Goal: Task Accomplishment & Management: Manage account settings

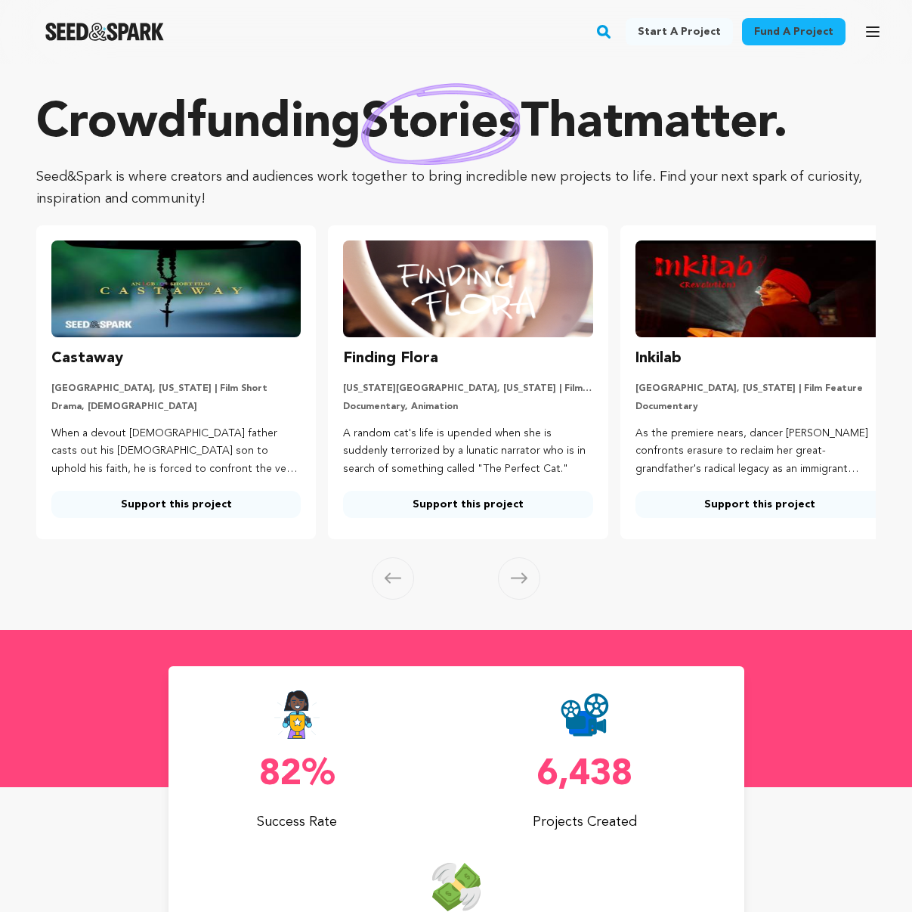
click at [873, 30] on icon "button" at bounding box center [873, 32] width 18 height 18
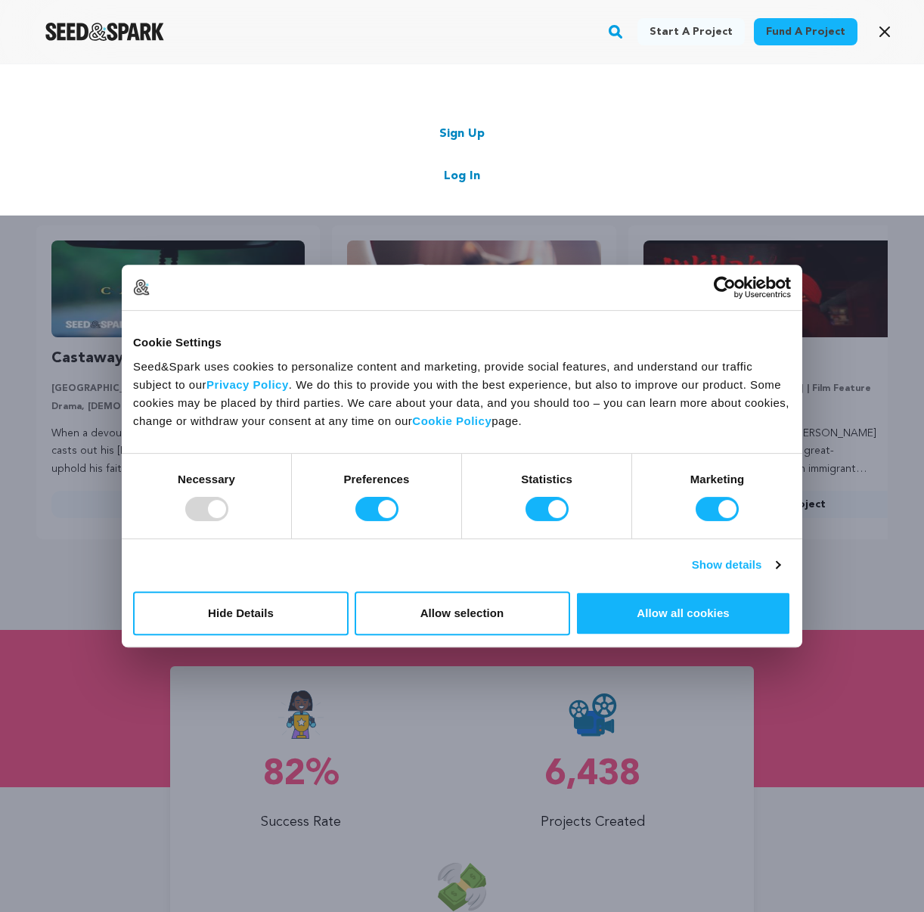
click at [463, 181] on link "Log In" at bounding box center [462, 176] width 36 height 18
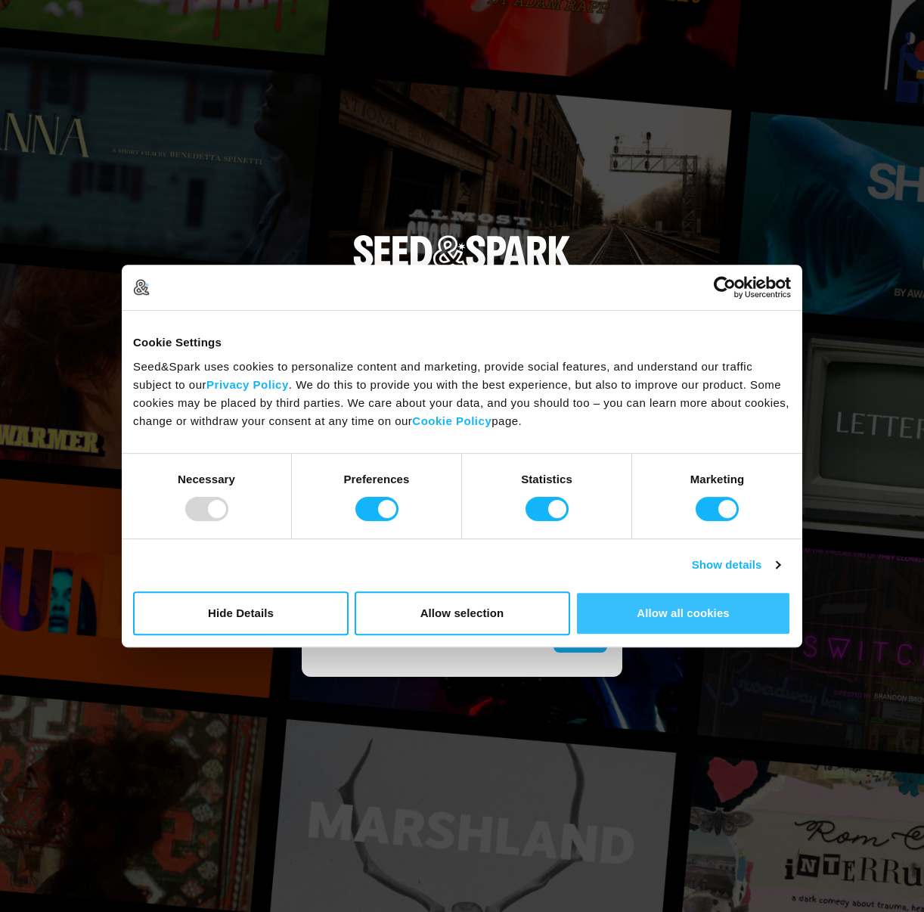
click at [638, 614] on button "Allow all cookies" at bounding box center [682, 613] width 215 height 44
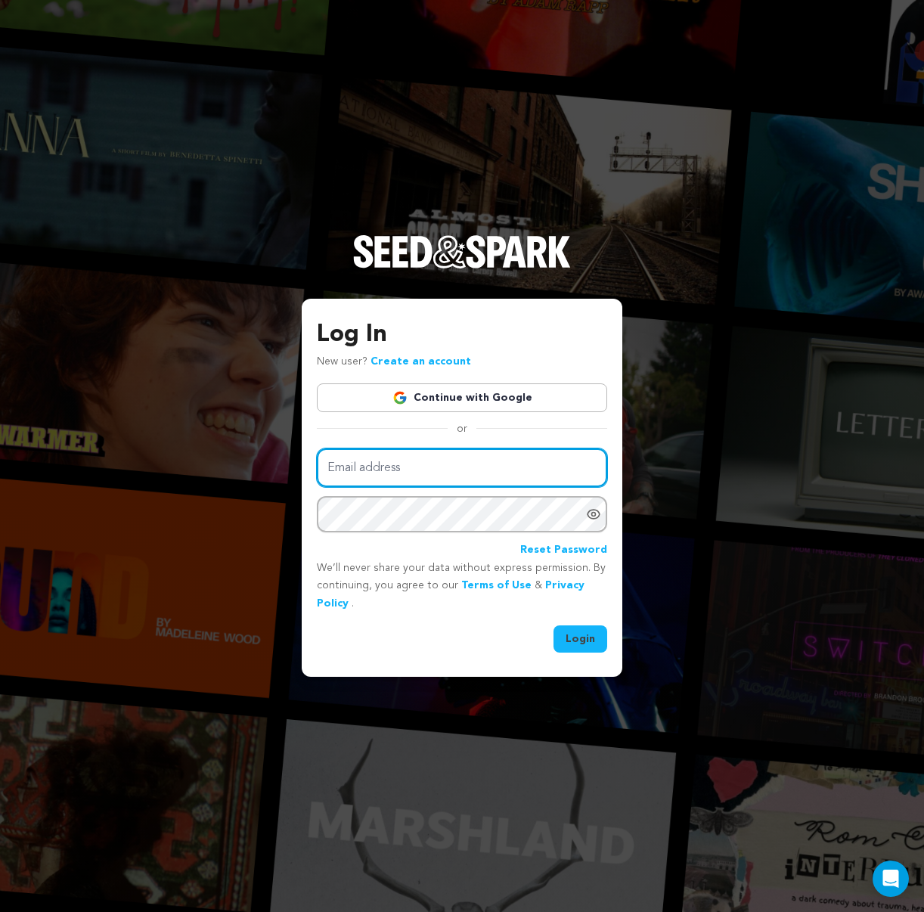
click at [473, 469] on input "Email address" at bounding box center [462, 467] width 290 height 39
type input "[PERSON_NAME][EMAIL_ADDRESS][DOMAIN_NAME]"
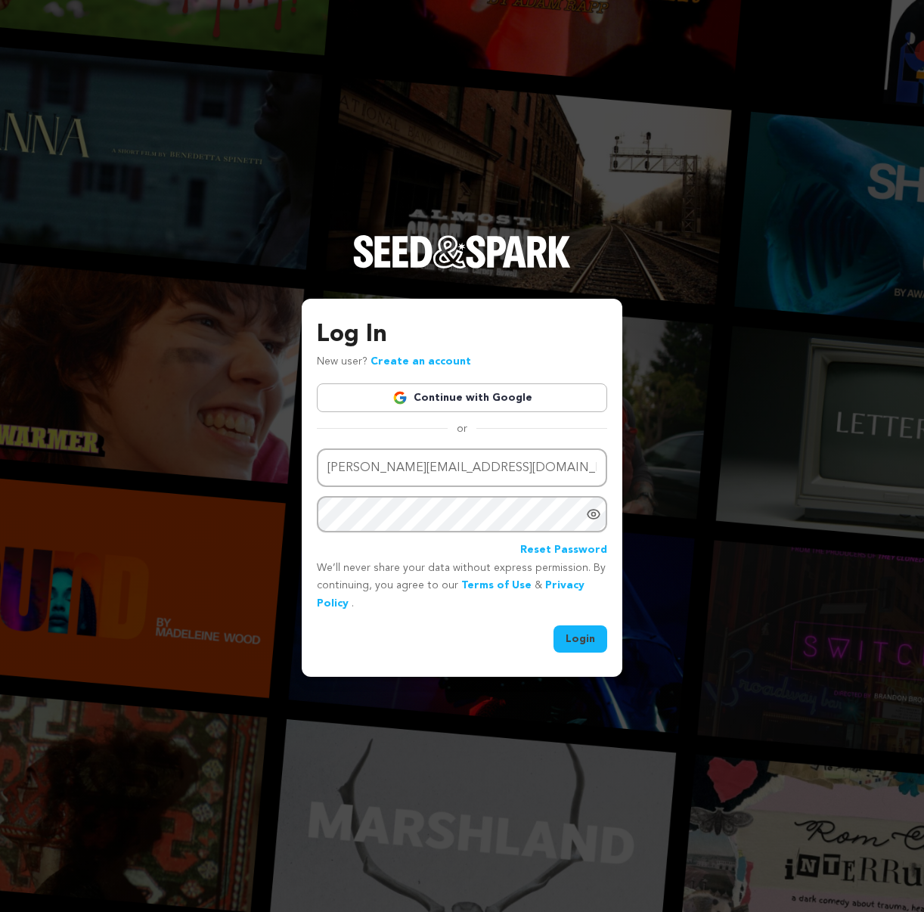
click at [584, 635] on button "Login" at bounding box center [580, 638] width 54 height 27
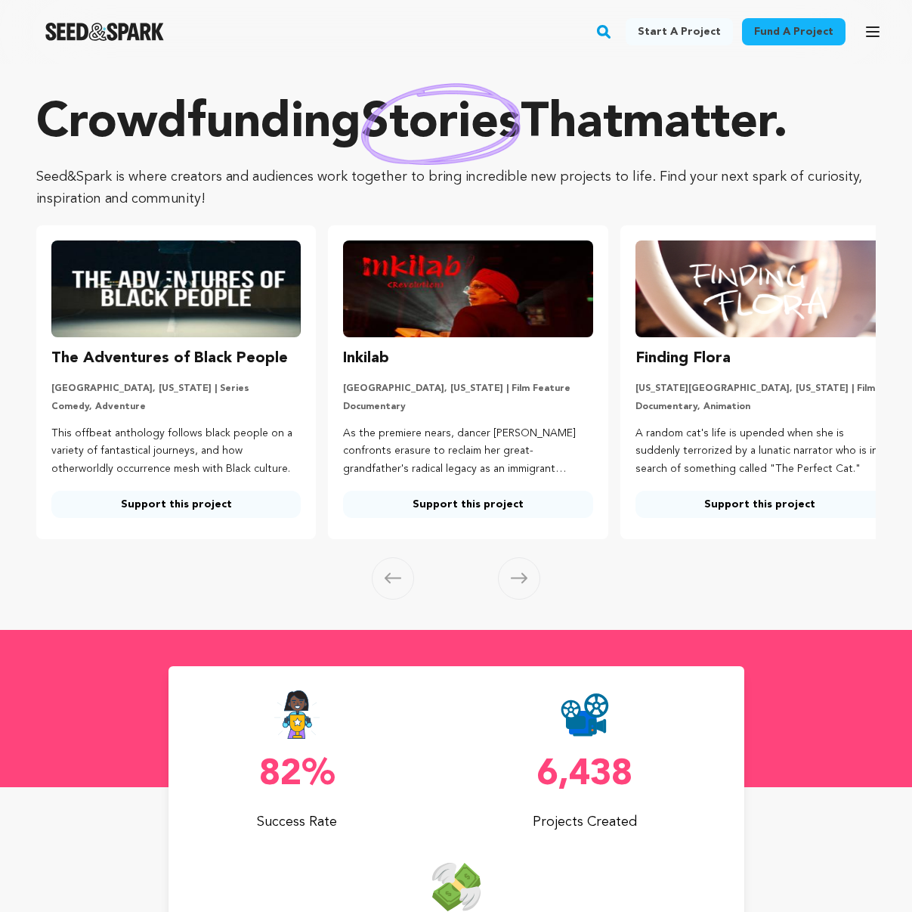
click at [867, 29] on icon "button" at bounding box center [873, 32] width 18 height 18
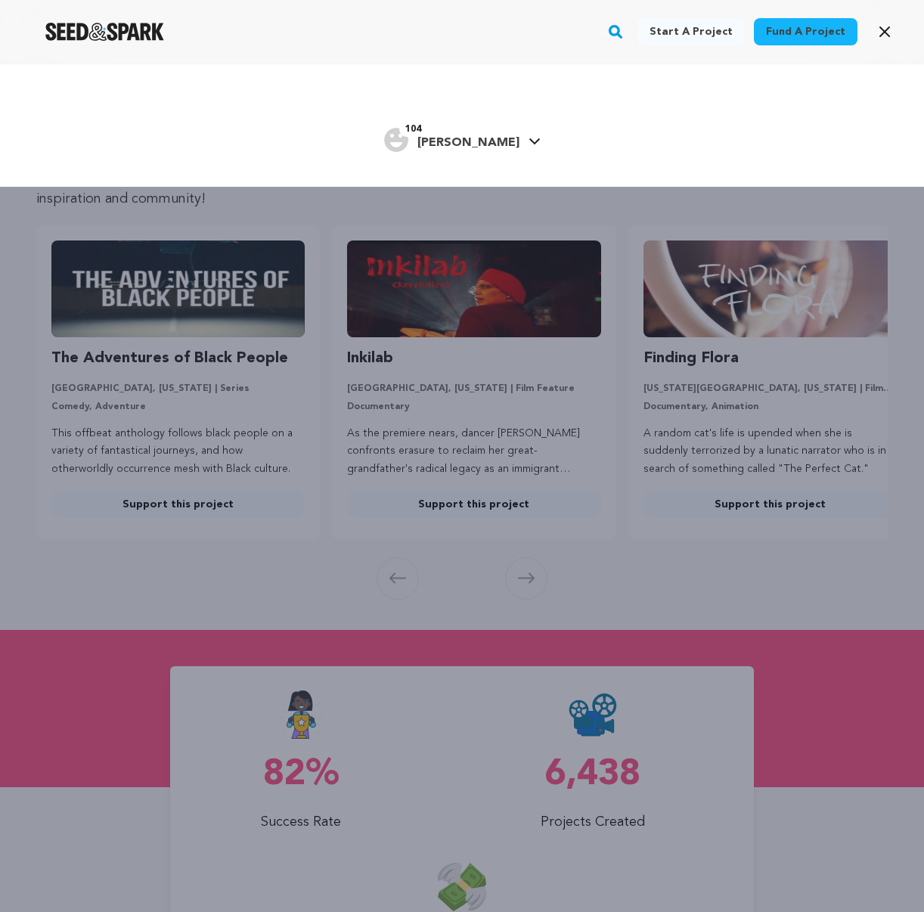
click at [528, 142] on icon at bounding box center [534, 142] width 12 height 8
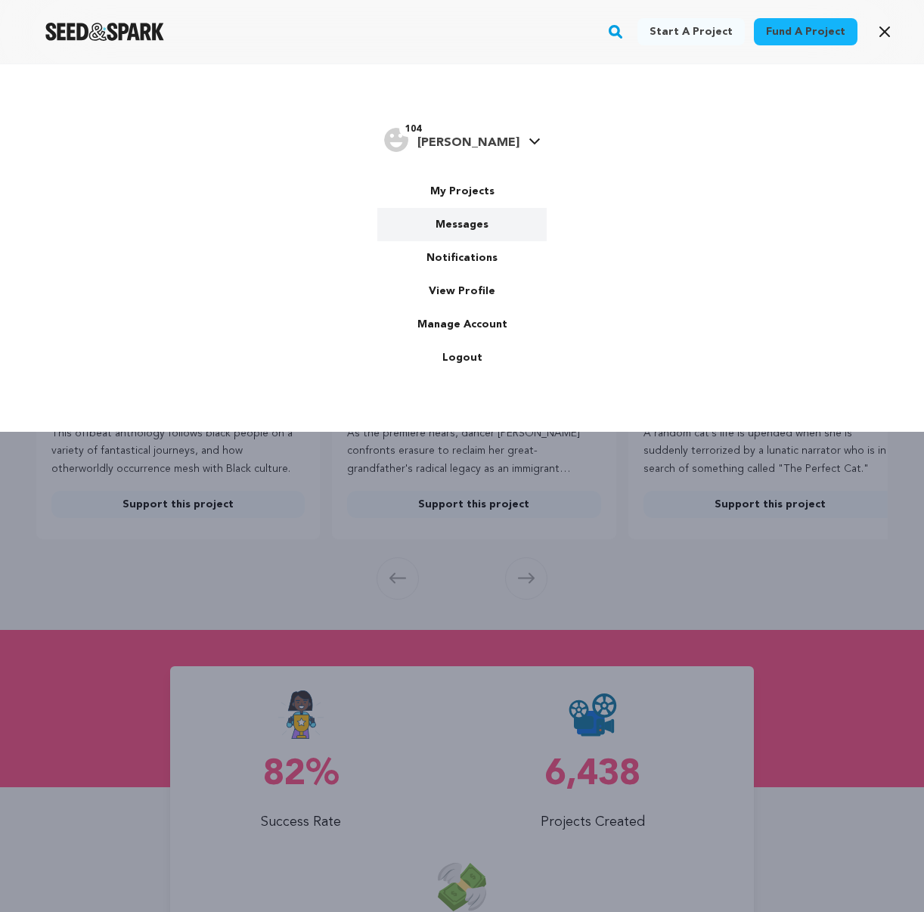
click at [478, 223] on link "Messages" at bounding box center [461, 224] width 169 height 33
